Goal: Information Seeking & Learning: Check status

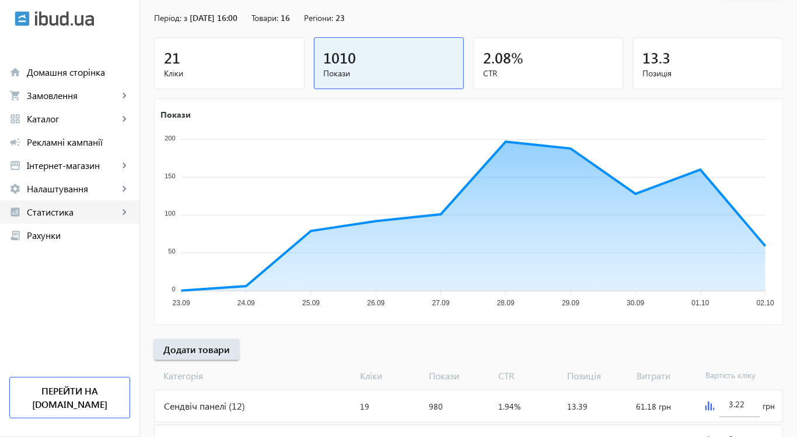
scroll to position [69, 0]
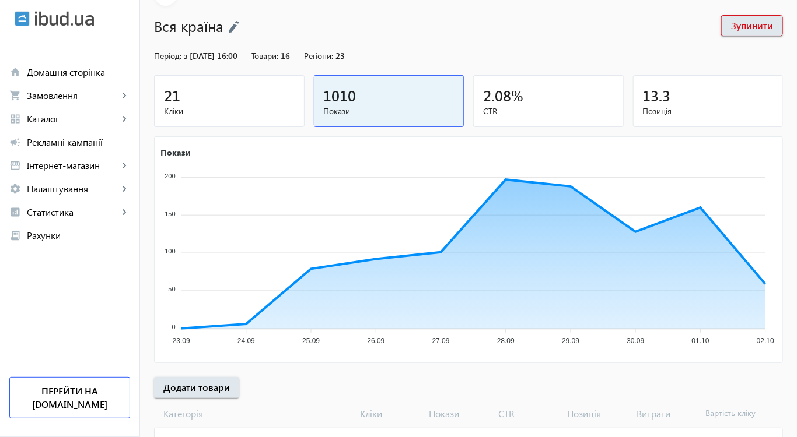
click at [355, 109] on span "Покази" at bounding box center [389, 112] width 131 height 12
click at [239, 98] on div "21" at bounding box center [229, 95] width 131 height 20
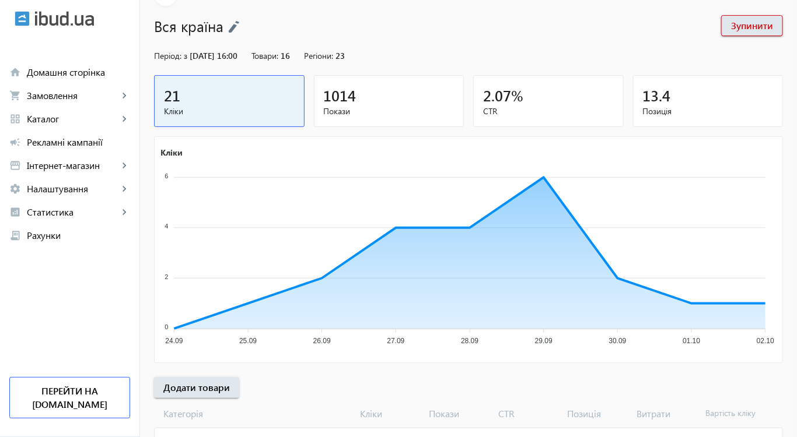
click at [544, 99] on div "2.07 %" at bounding box center [548, 95] width 131 height 20
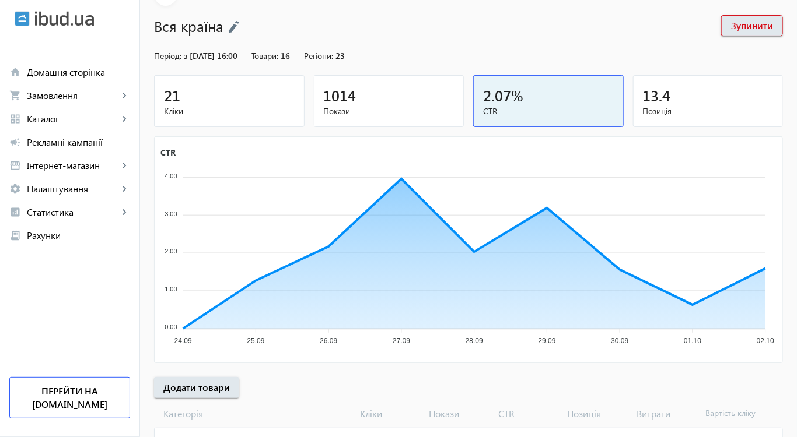
click at [662, 99] on span "13.4" at bounding box center [657, 95] width 28 height 19
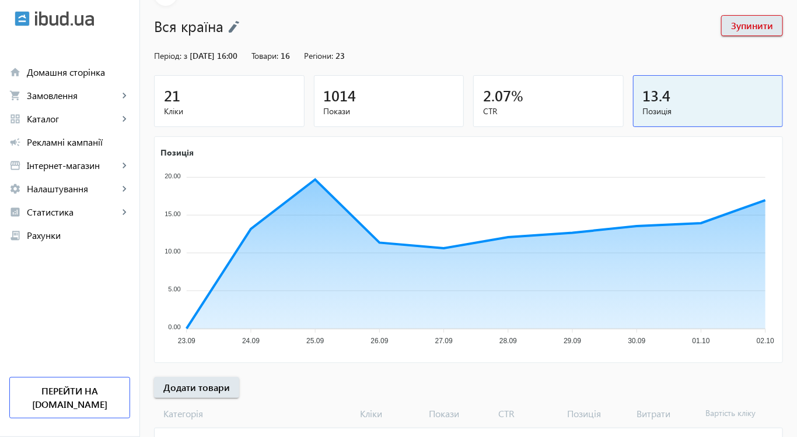
click at [259, 106] on span "Кліки" at bounding box center [229, 112] width 131 height 12
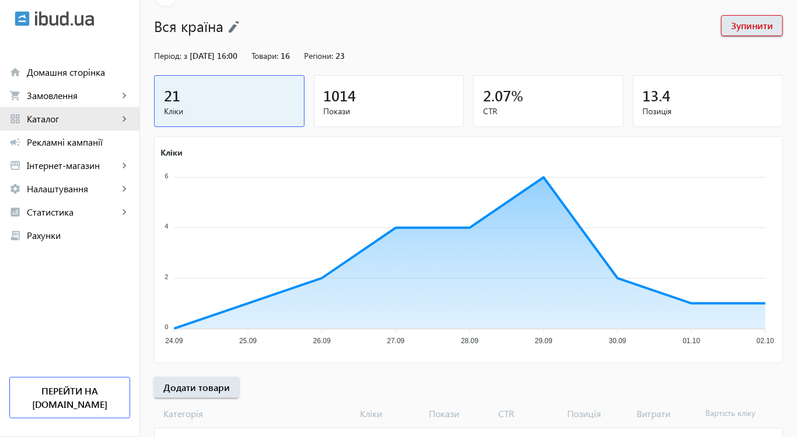
click at [56, 117] on span "Каталог" at bounding box center [73, 119] width 92 height 12
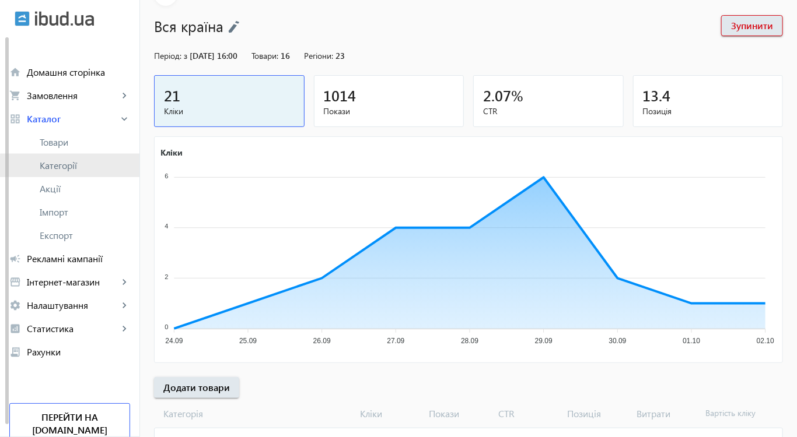
click at [70, 169] on span "Категорії" at bounding box center [85, 166] width 90 height 12
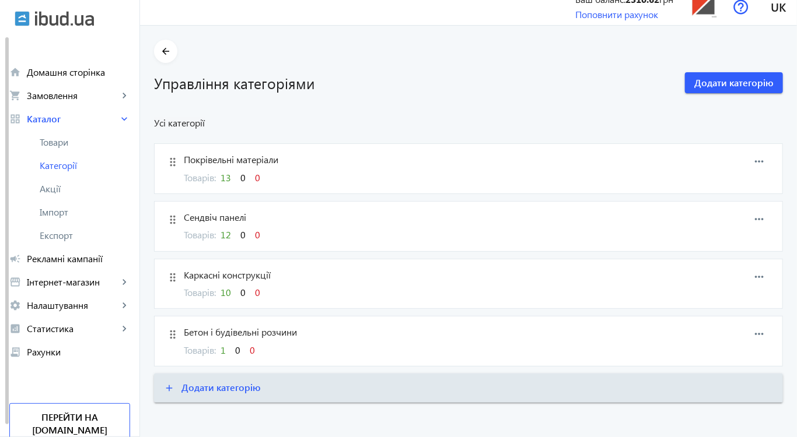
scroll to position [16, 0]
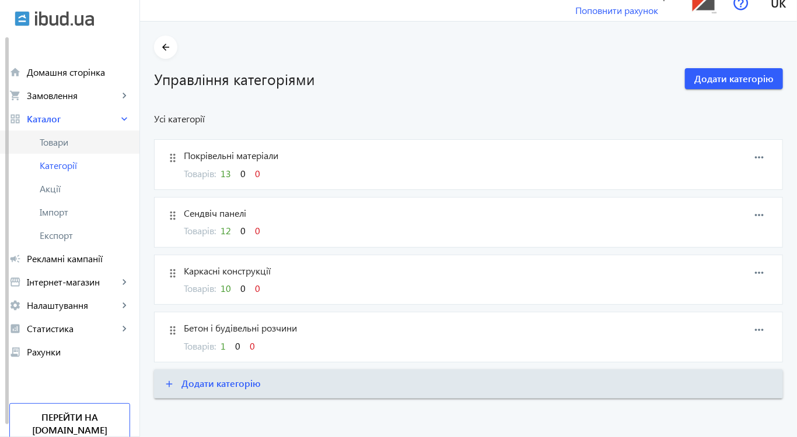
click at [68, 145] on span "Товари" at bounding box center [85, 142] width 90 height 12
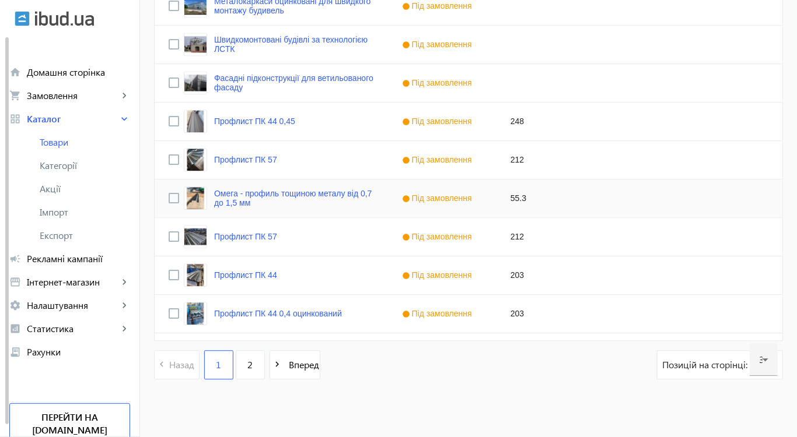
scroll to position [1132, 0]
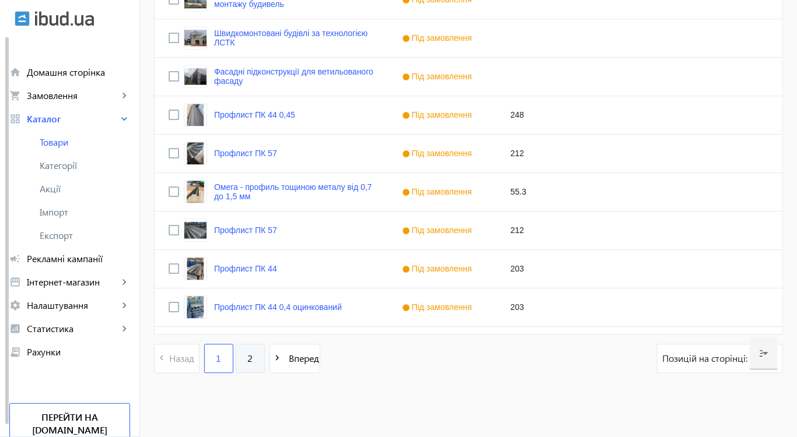
click at [246, 356] on link "2" at bounding box center [250, 358] width 29 height 29
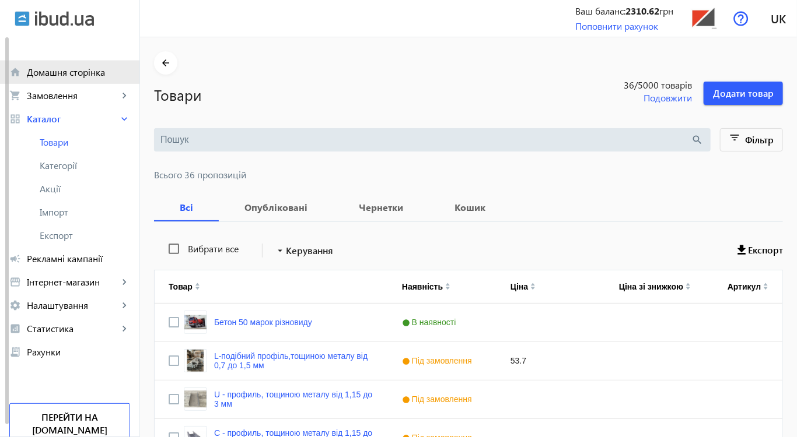
click at [47, 75] on span "Домашня сторінка" at bounding box center [78, 72] width 103 height 12
